Goal: Information Seeking & Learning: Learn about a topic

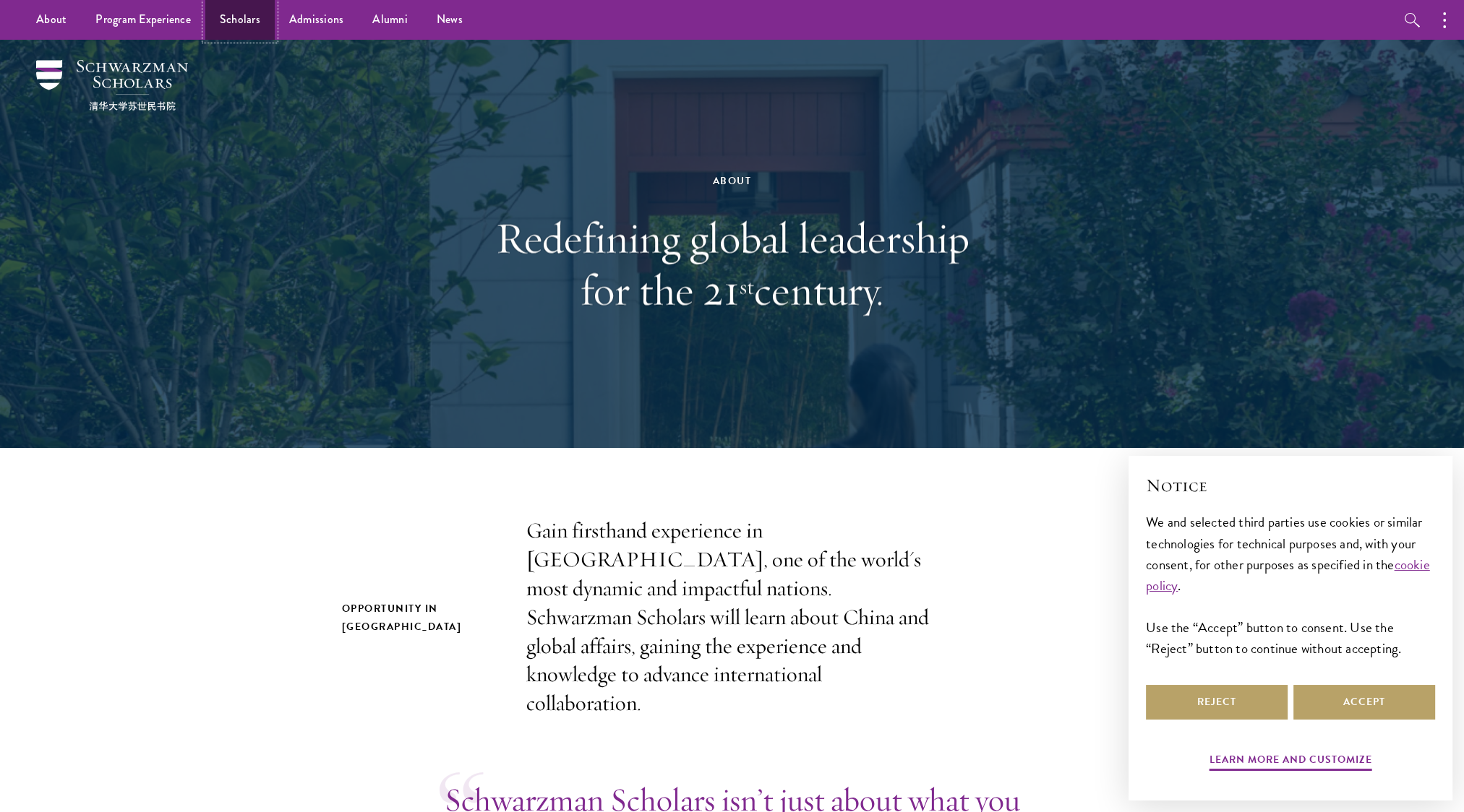
click at [242, 19] on link "Scholars" at bounding box center [240, 20] width 69 height 39
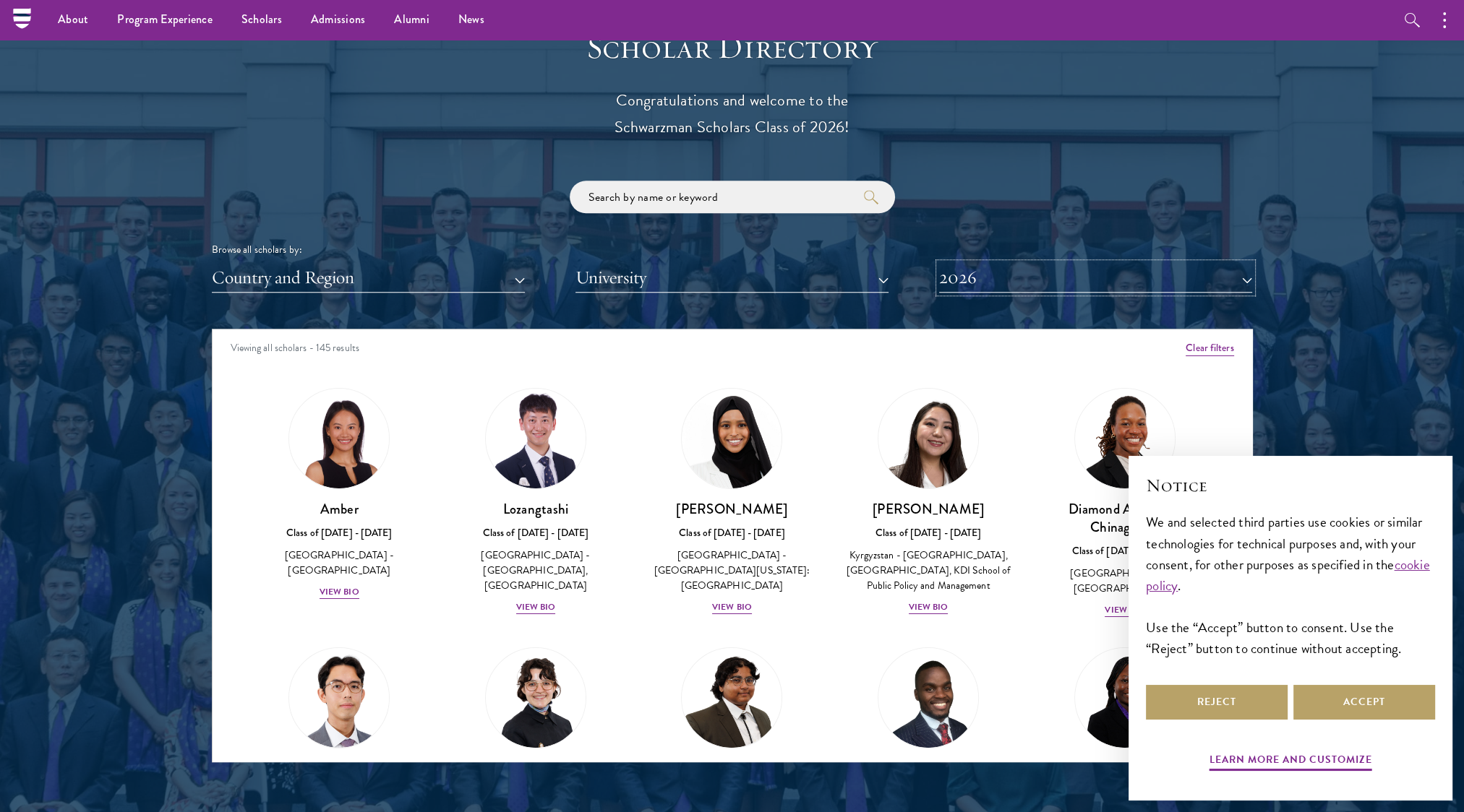
click at [981, 270] on button "2026" at bounding box center [1095, 277] width 313 height 30
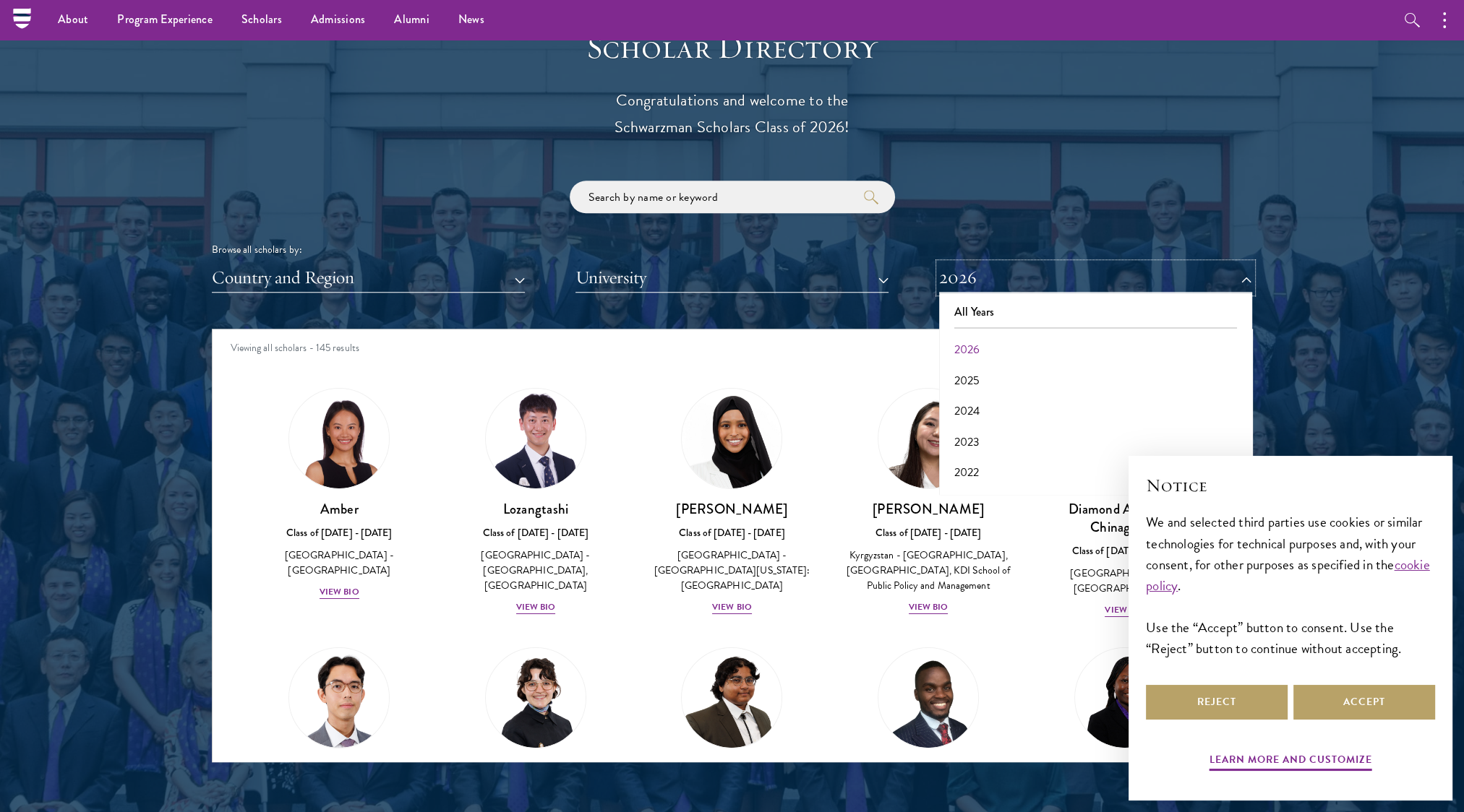
click at [981, 270] on button "2026" at bounding box center [1095, 277] width 313 height 30
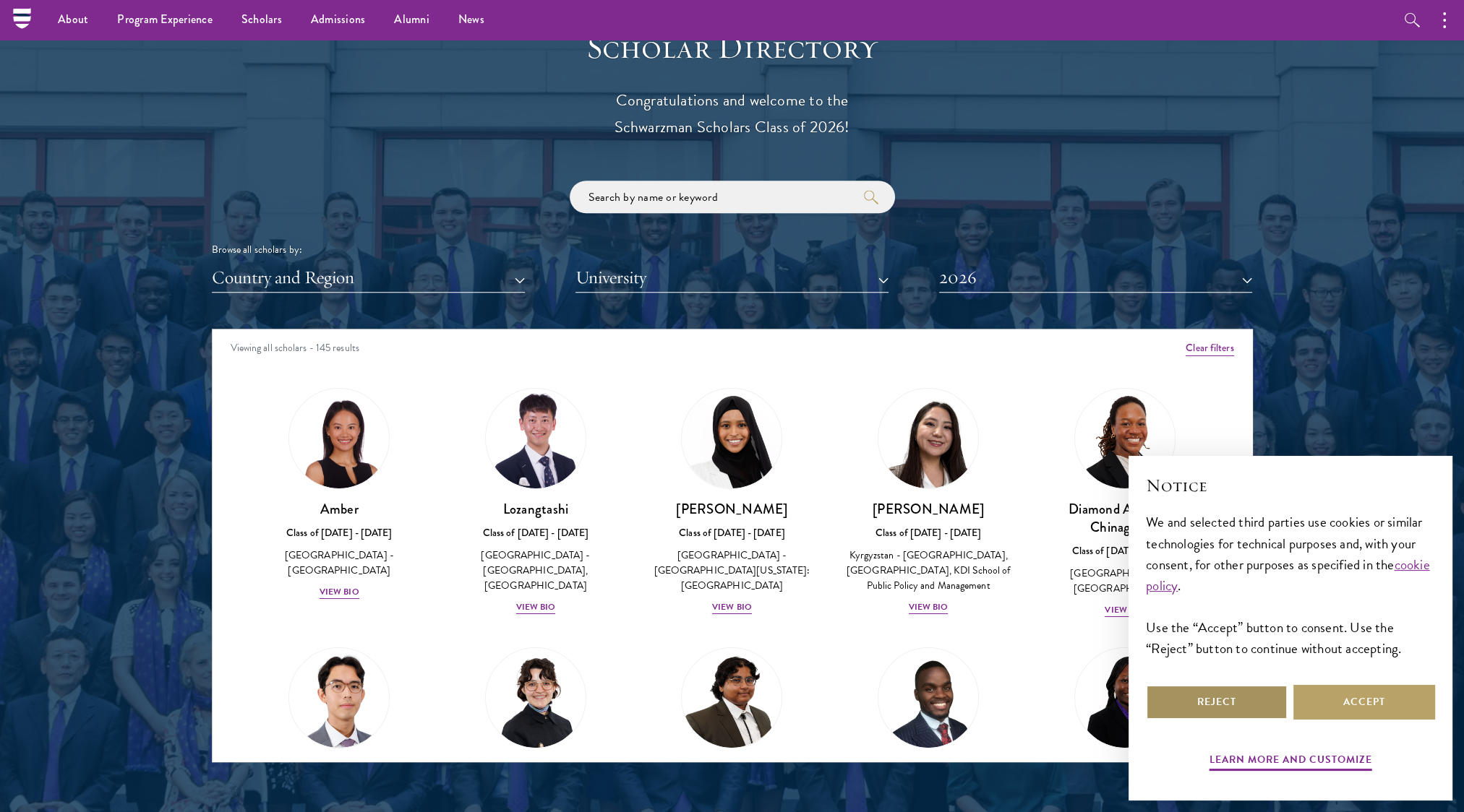
click at [1221, 700] on button "Reject" at bounding box center [1216, 702] width 142 height 35
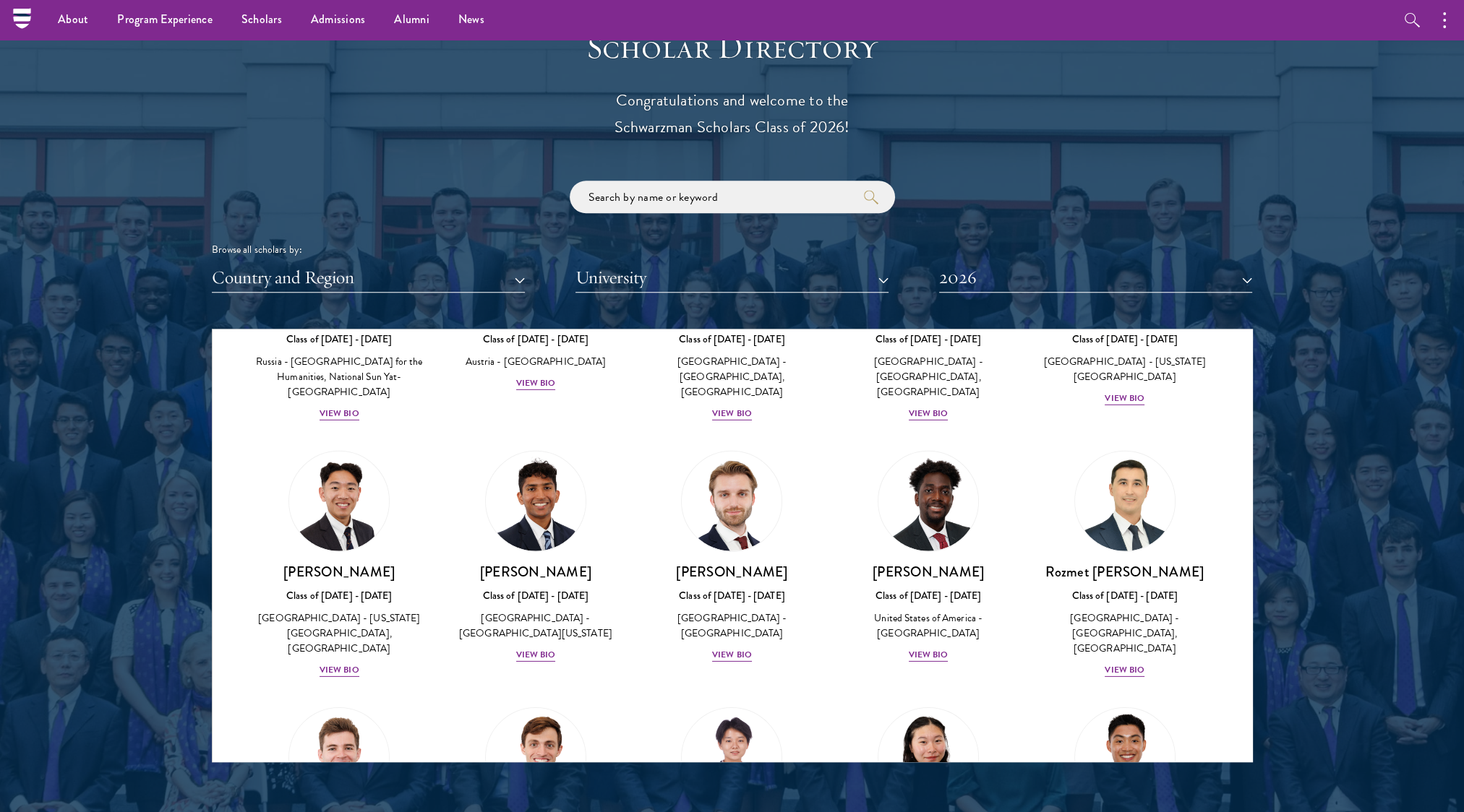
scroll to position [6139, 0]
